Goal: Communication & Community: Participate in discussion

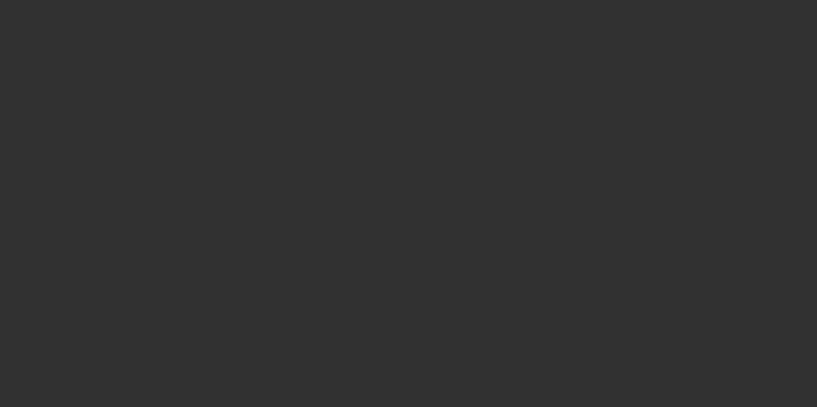
select select "4"
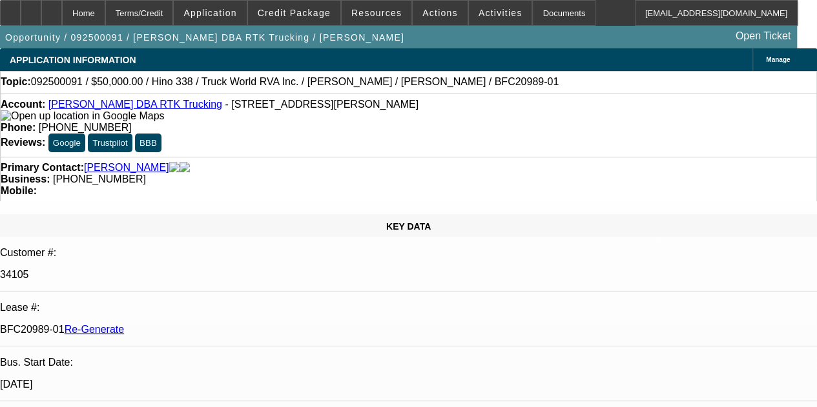
select select "0"
select select "6"
click at [479, 13] on span "Activities" at bounding box center [501, 13] width 44 height 10
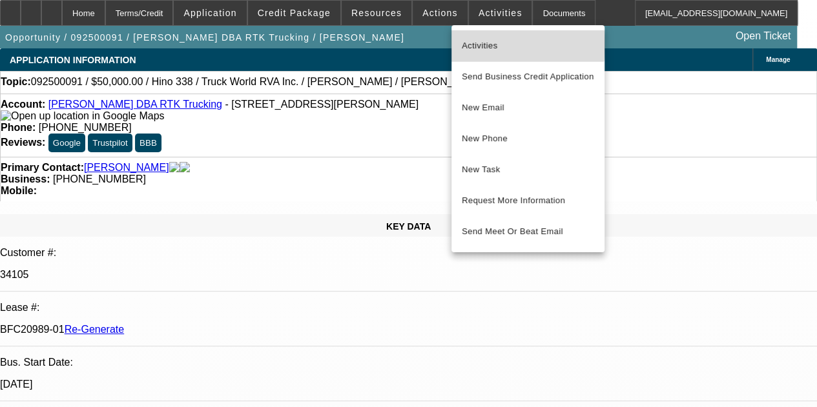
click at [472, 43] on span "Activities" at bounding box center [528, 45] width 132 height 15
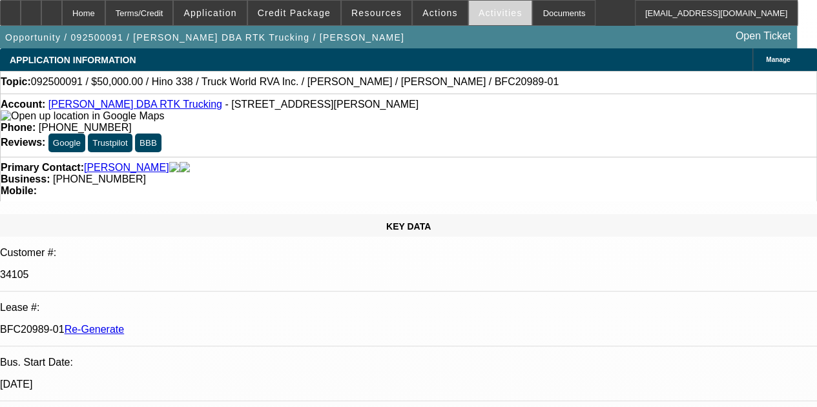
click at [479, 10] on span "Activities" at bounding box center [501, 13] width 44 height 10
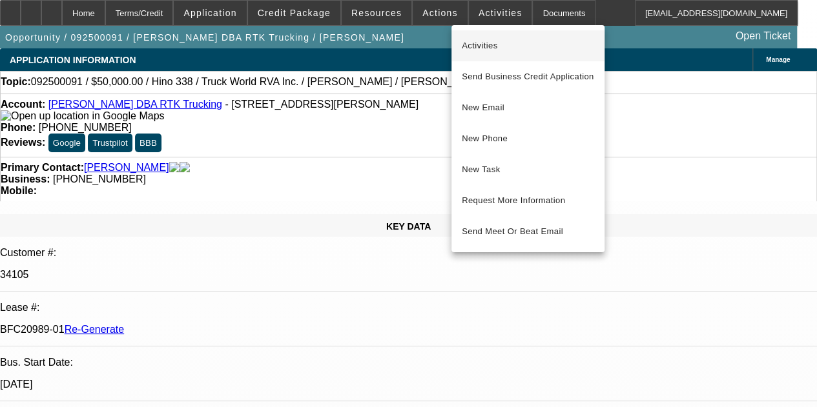
click at [466, 43] on span "Activities" at bounding box center [528, 45] width 132 height 15
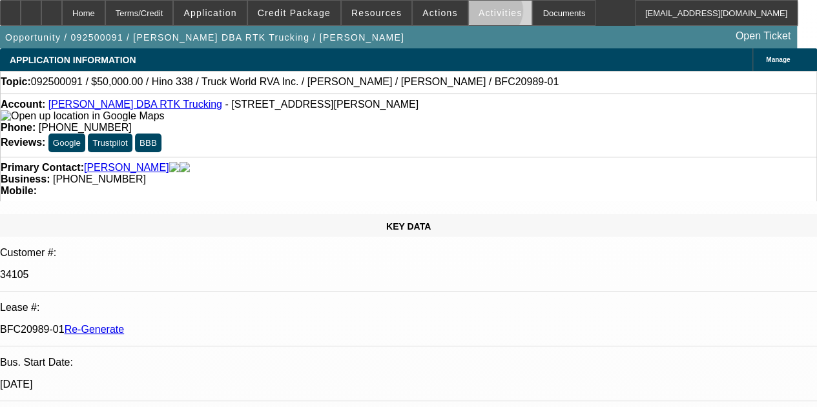
click at [479, 14] on span "Activities" at bounding box center [501, 13] width 44 height 10
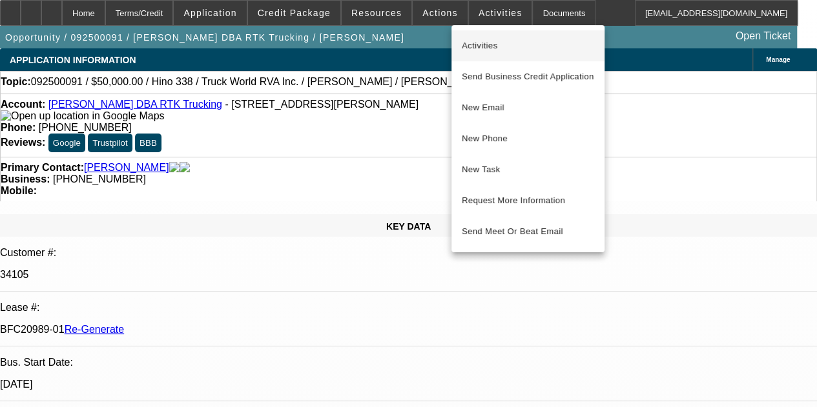
click at [473, 49] on span "Activities" at bounding box center [528, 45] width 132 height 15
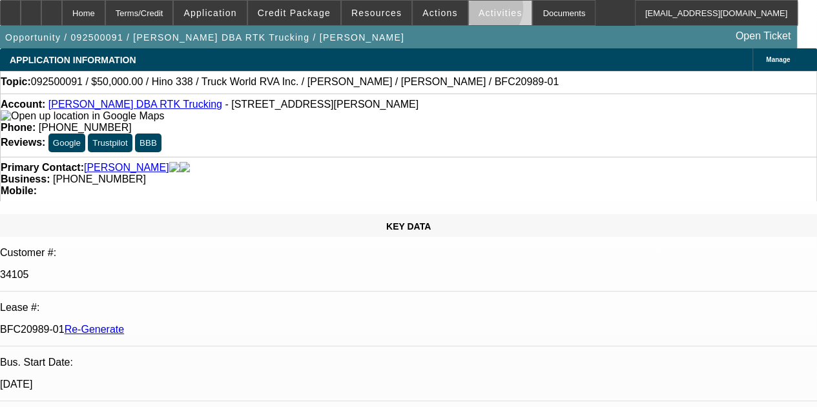
click at [479, 10] on span "Activities" at bounding box center [501, 13] width 44 height 10
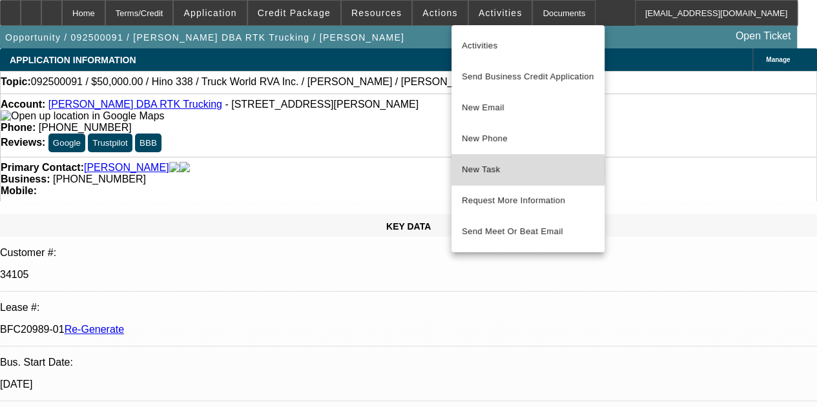
click at [472, 171] on span "New Task" at bounding box center [528, 169] width 132 height 15
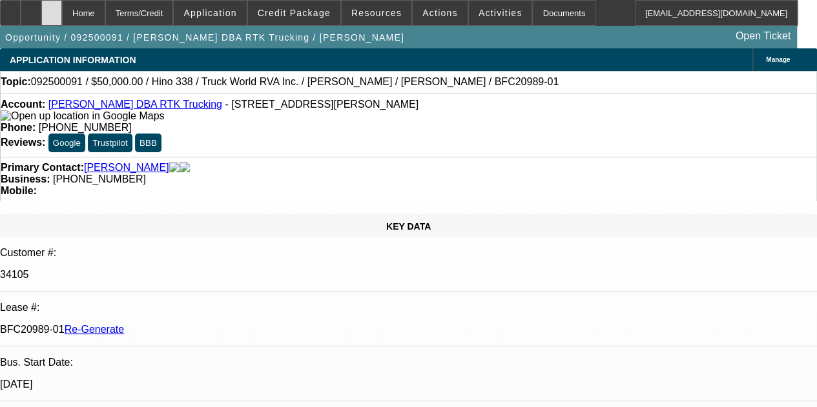
click at [52, 8] on icon at bounding box center [52, 8] width 0 height 0
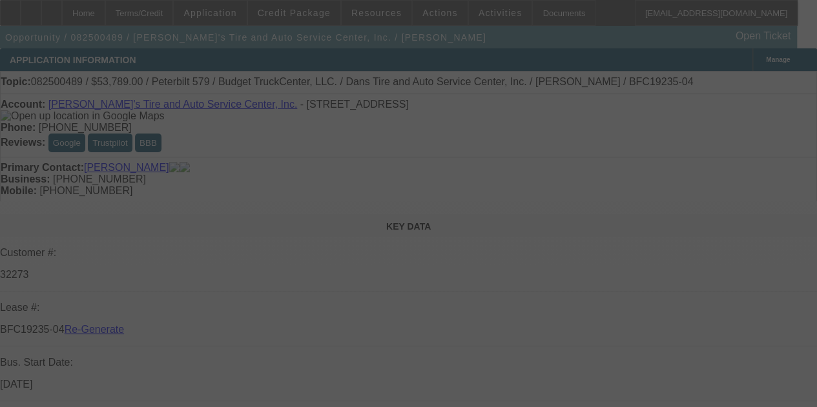
select select "4"
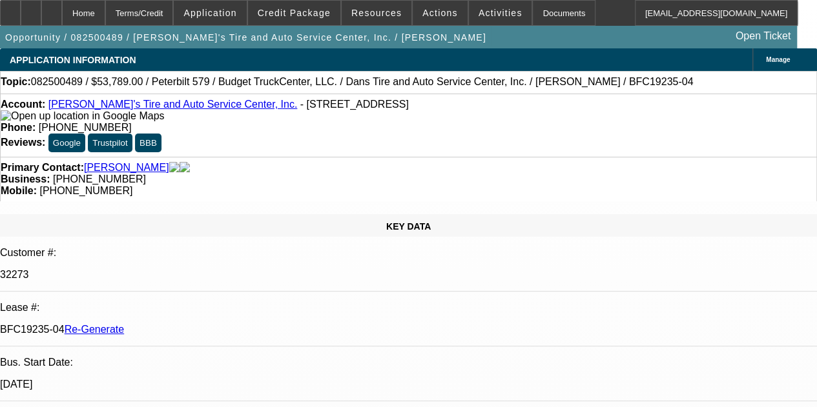
select select "0"
select select "3"
select select "0.1"
select select "5"
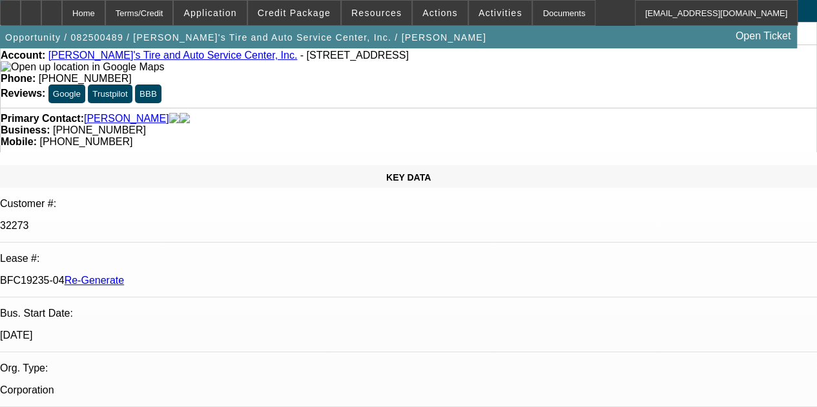
scroll to position [52, 0]
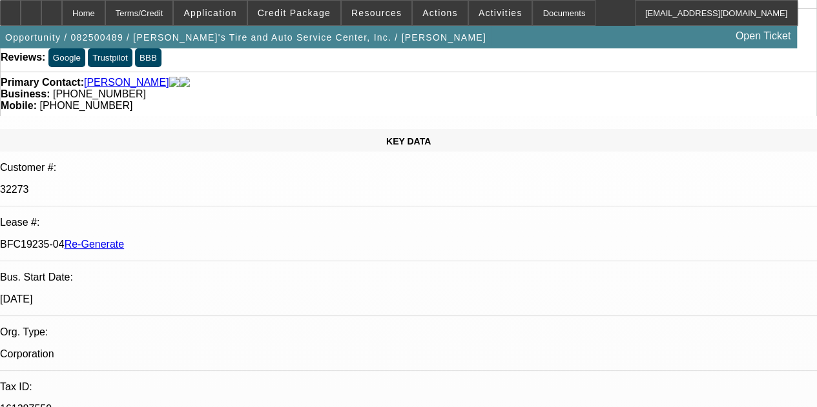
scroll to position [103, 0]
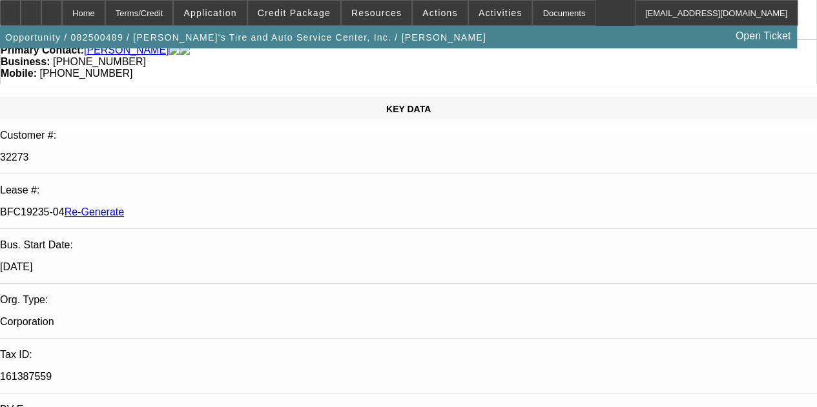
scroll to position [129, 0]
